Goal: Understand process/instructions: Learn how to perform a task or action

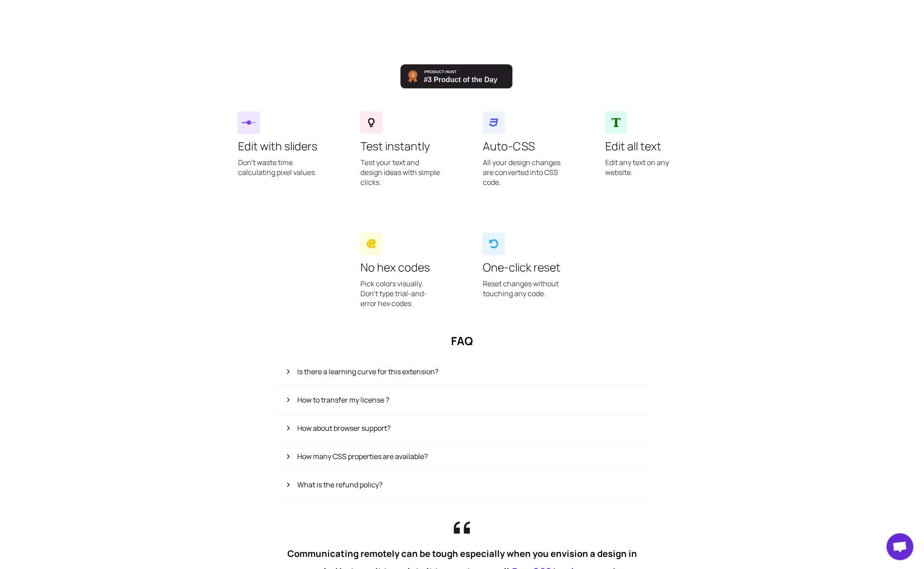
scroll to position [321, 0]
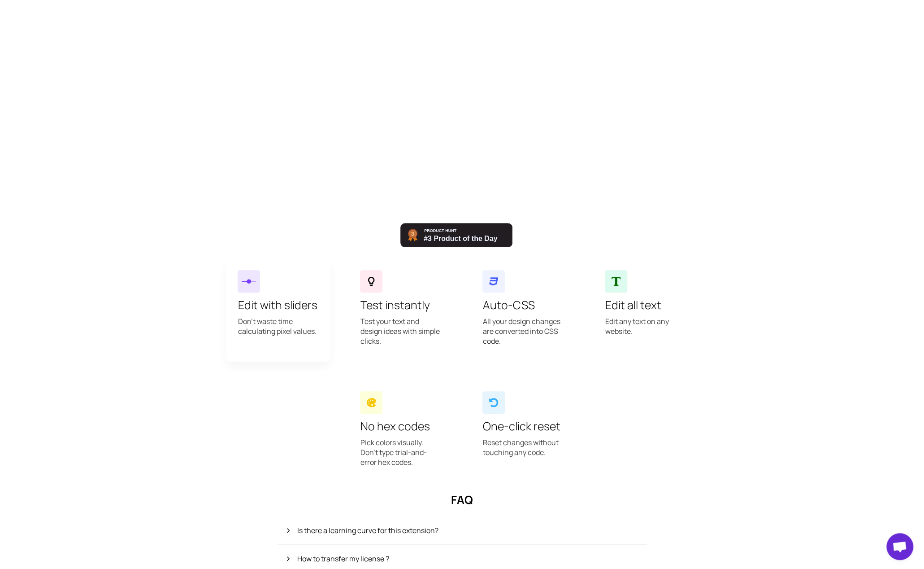
click at [303, 317] on p "Don't waste time calculating pixel values." at bounding box center [278, 330] width 81 height 29
drag, startPoint x: 402, startPoint y: 317, endPoint x: 489, endPoint y: 326, distance: 87.5
click at [403, 317] on p "Test your text and design ideas with simple clicks." at bounding box center [400, 335] width 81 height 39
click at [518, 325] on p "All your design changes are converted into CSS code." at bounding box center [523, 335] width 81 height 39
click at [647, 322] on p "Edit any text on any website." at bounding box center [645, 330] width 81 height 29
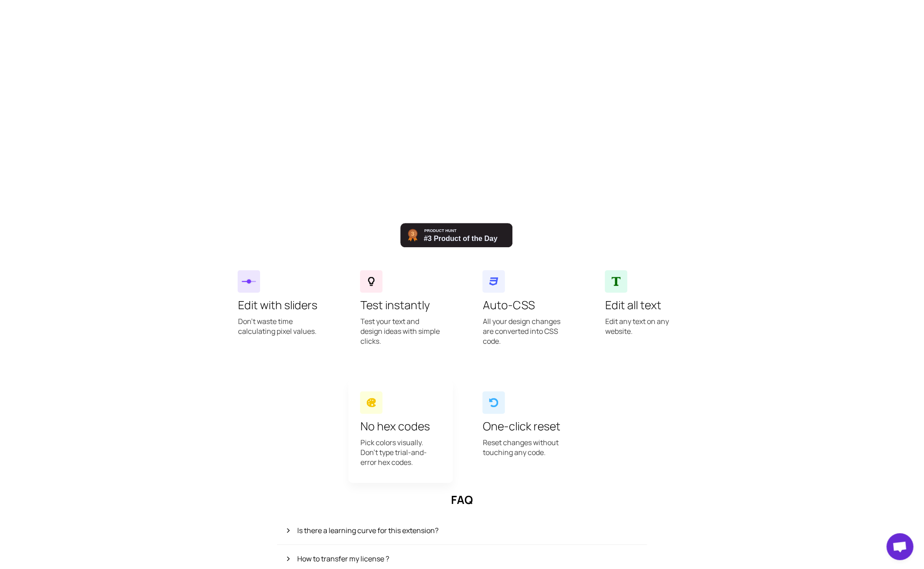
drag, startPoint x: 360, startPoint y: 405, endPoint x: 420, endPoint y: 415, distance: 61.0
click at [360, 405] on div at bounding box center [371, 402] width 22 height 22
click at [532, 417] on div "One-click reset Reset changes without touching any code." at bounding box center [523, 430] width 105 height 103
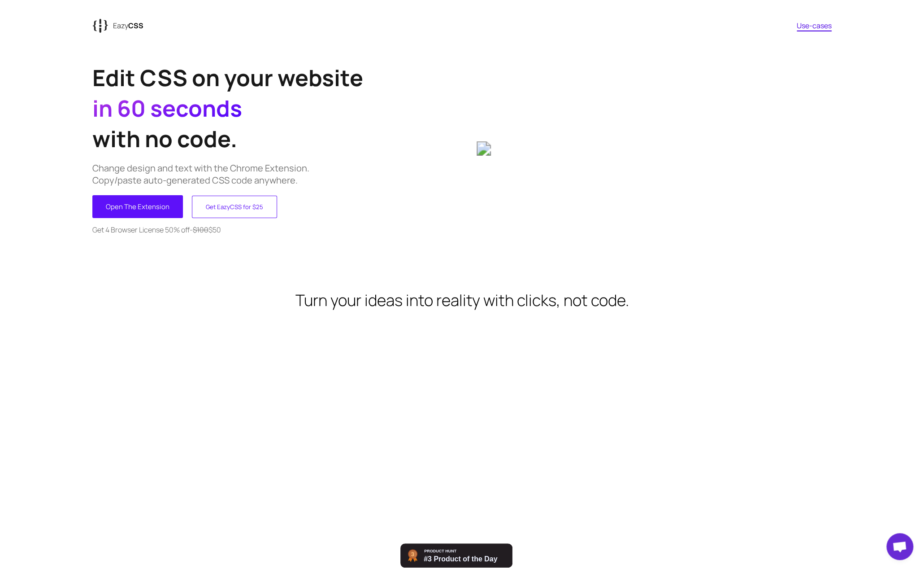
scroll to position [0, 0]
drag, startPoint x: 795, startPoint y: 47, endPoint x: 728, endPoint y: 53, distance: 68.0
drag, startPoint x: 475, startPoint y: 157, endPoint x: 517, endPoint y: 144, distance: 43.7
click at [518, 144] on div "Edit CSS on your website in 60 seconds with no code. Change design and text wit…" at bounding box center [462, 149] width 740 height 192
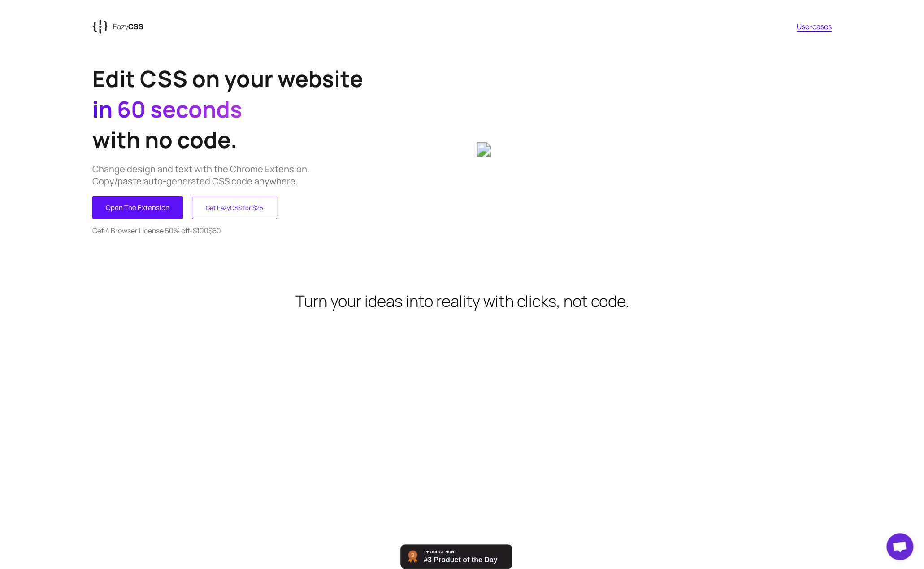
drag, startPoint x: 482, startPoint y: 150, endPoint x: 491, endPoint y: 138, distance: 15.7
click at [523, 194] on div at bounding box center [654, 149] width 355 height 192
click at [483, 155] on img at bounding box center [654, 149] width 355 height 14
click at [484, 155] on img at bounding box center [654, 149] width 355 height 14
click at [141, 206] on button "Open The Extension" at bounding box center [137, 207] width 91 height 23
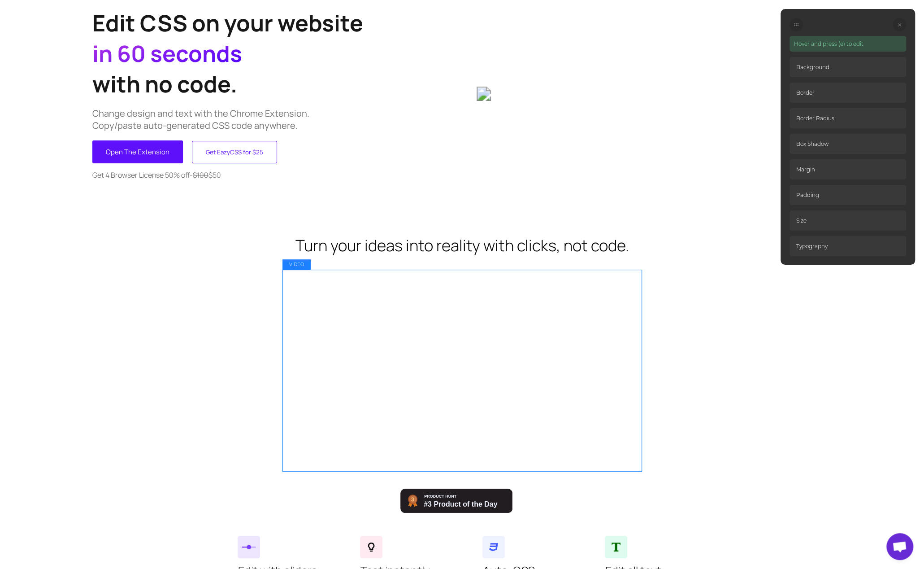
scroll to position [45, 0]
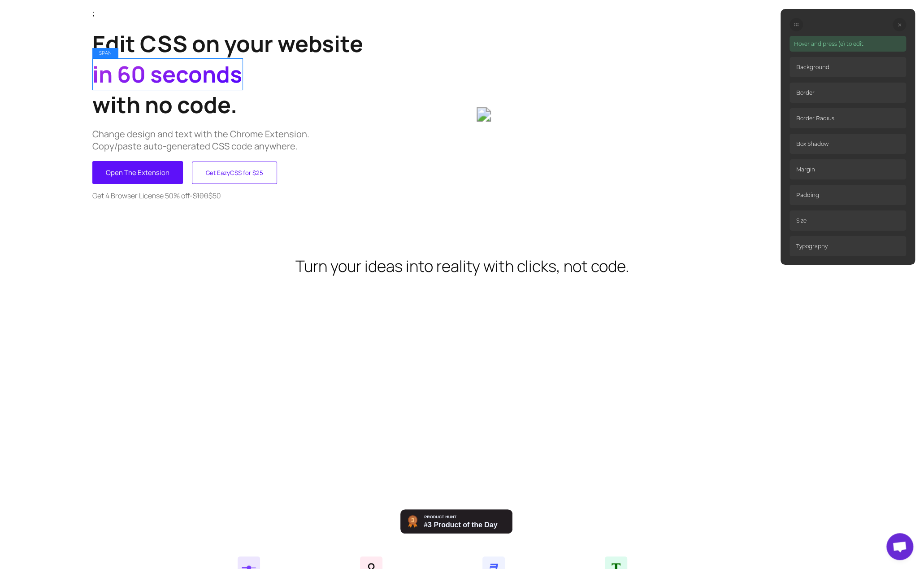
click at [208, 79] on span "in 60 seconds" at bounding box center [167, 74] width 150 height 31
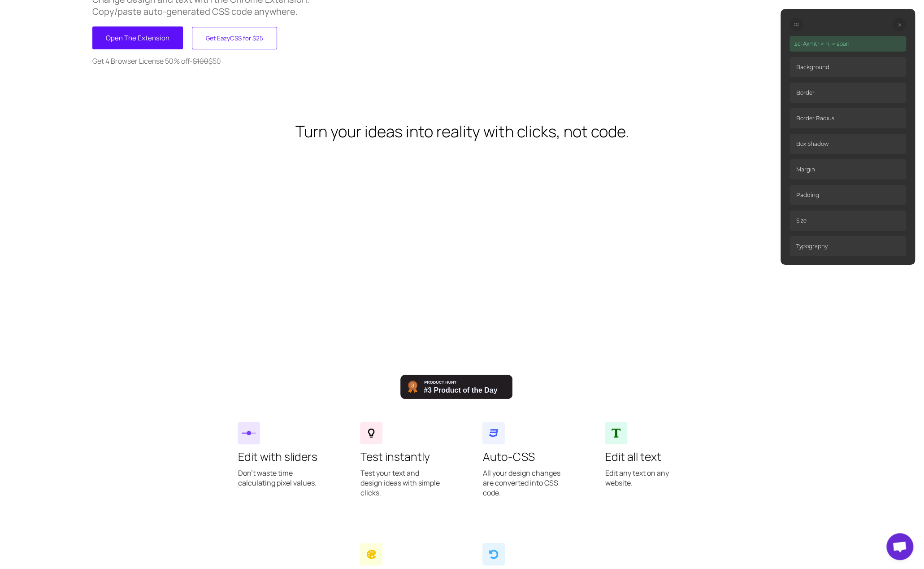
scroll to position [0, 0]
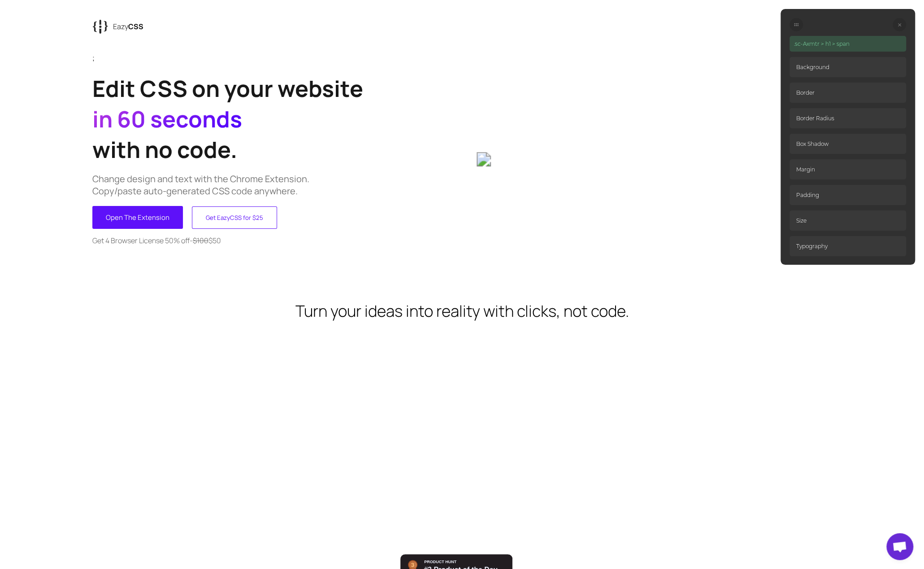
click at [828, 70] on p "Background" at bounding box center [848, 67] width 117 height 20
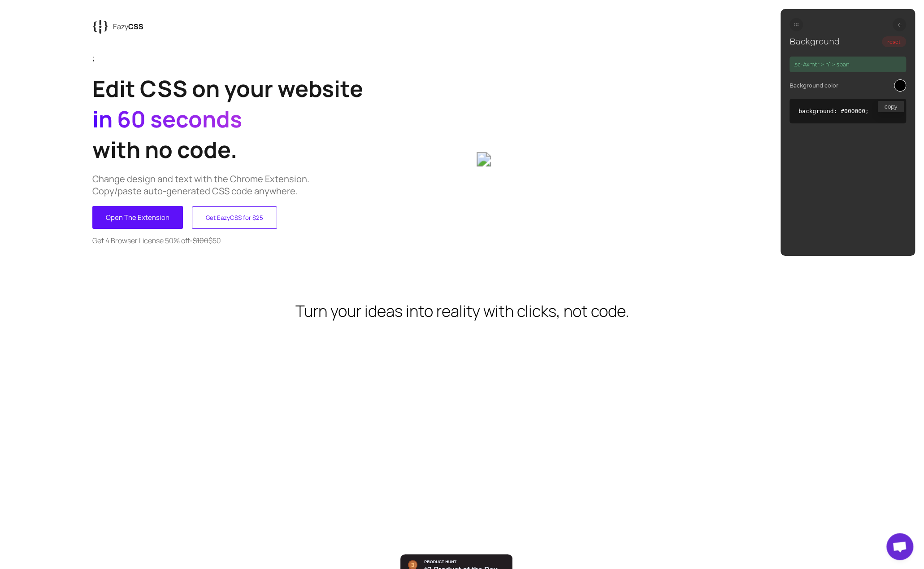
click at [897, 20] on div at bounding box center [899, 24] width 13 height 13
